Goal: Task Accomplishment & Management: Use online tool/utility

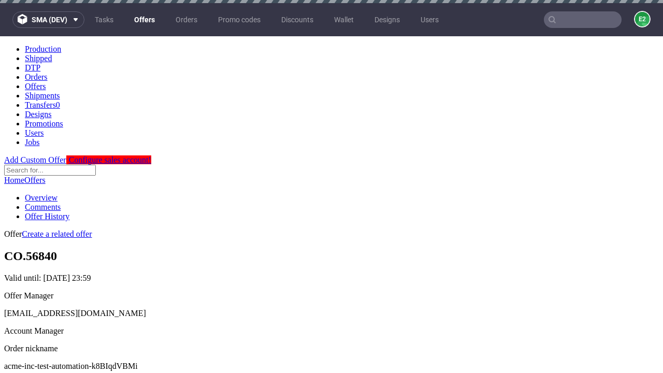
scroll to position [3, 0]
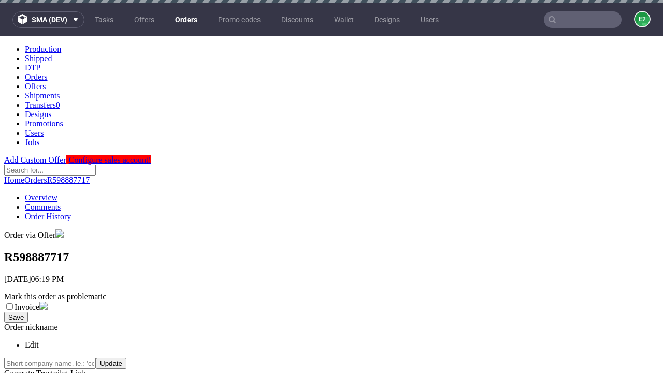
scroll to position [417, 0]
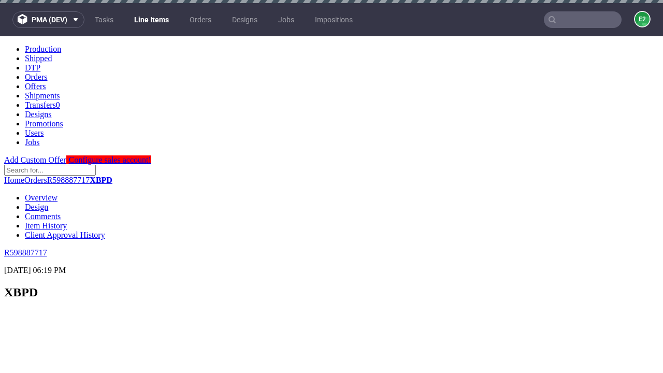
scroll to position [1681, 0]
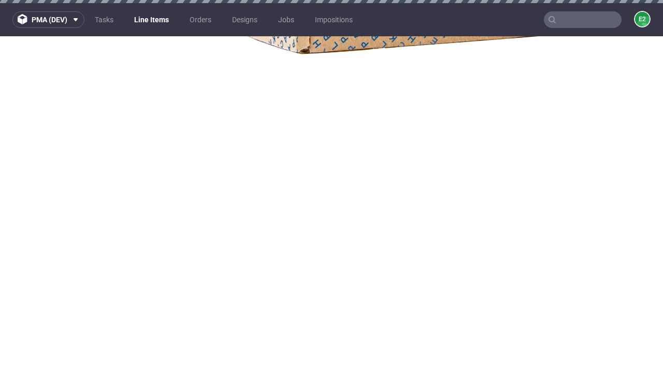
select select "accepted"
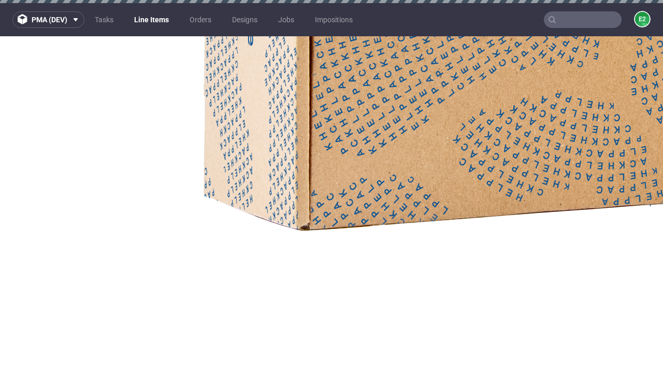
select select "received"
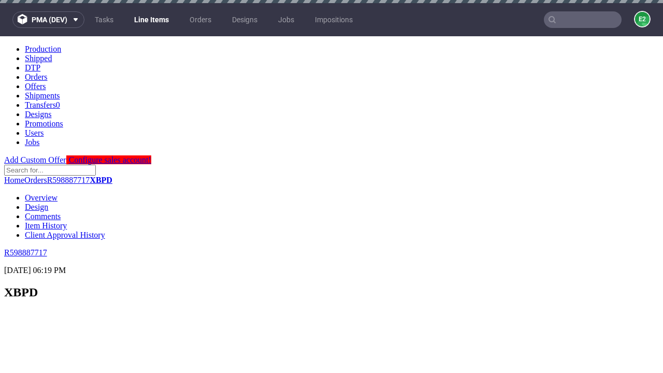
scroll to position [1077, 0]
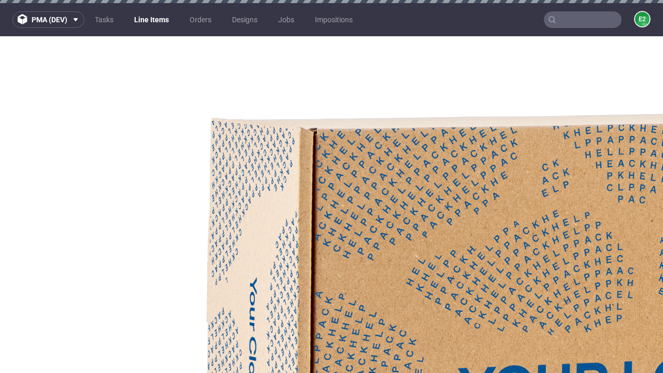
select select "accepted_dtp_issue_reprint"
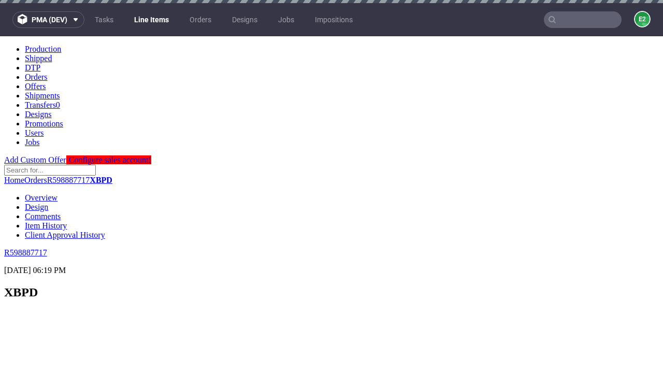
scroll to position [1844, 0]
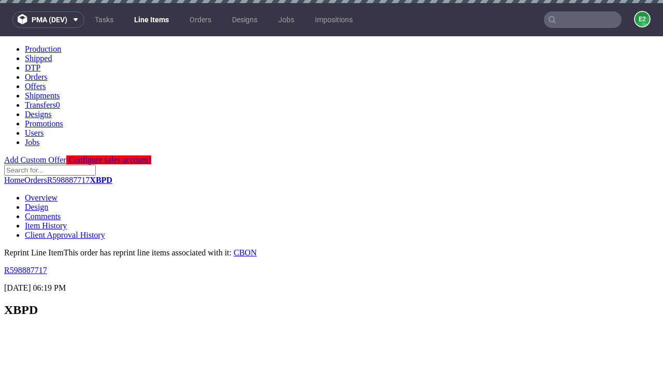
scroll to position [0, 0]
